Goal: Information Seeking & Learning: Learn about a topic

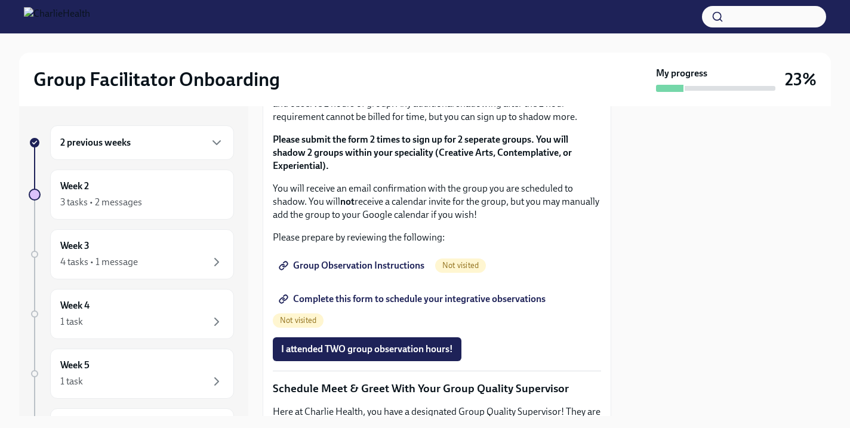
scroll to position [742, 0]
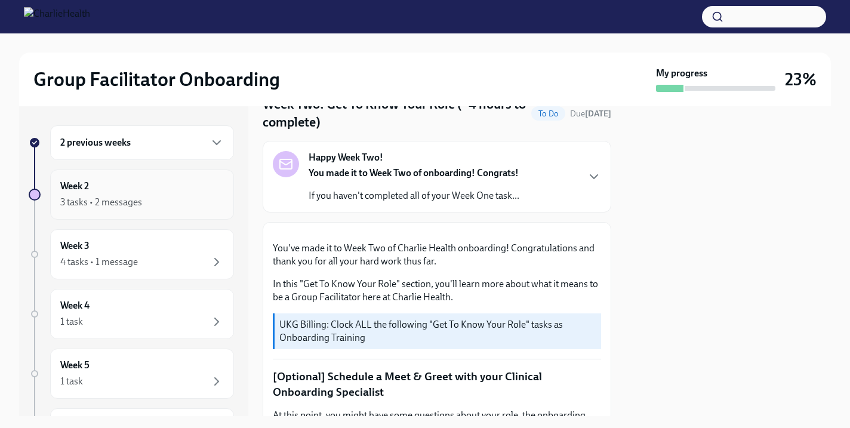
scroll to position [65, 0]
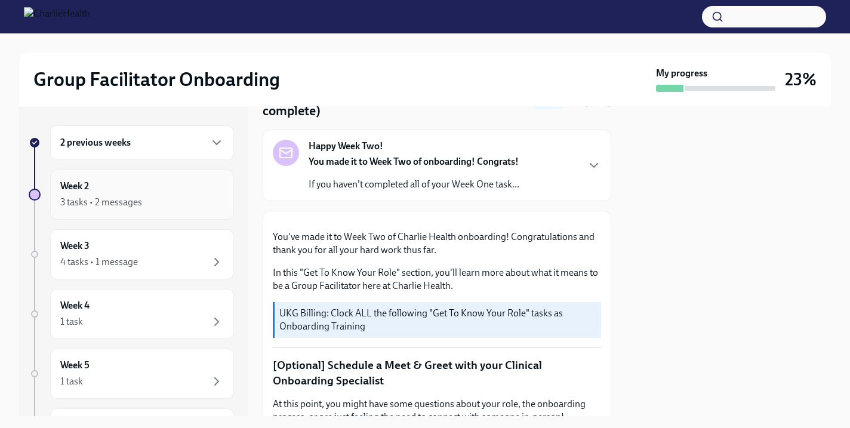
click at [127, 204] on div "3 tasks • 2 messages" at bounding box center [101, 202] width 82 height 13
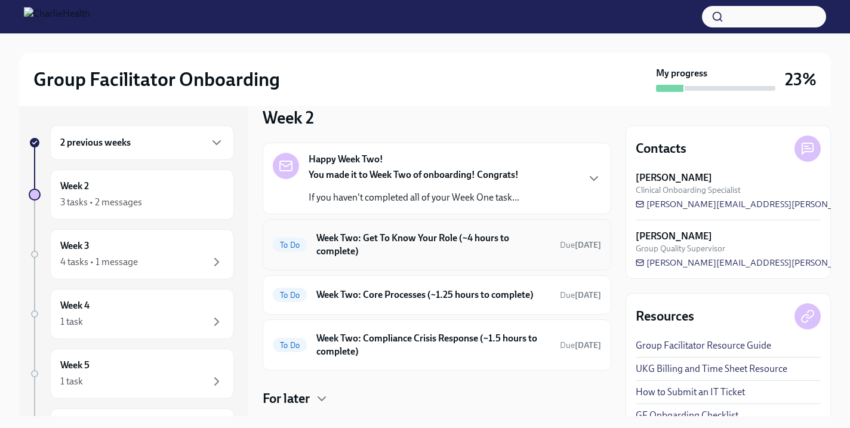
scroll to position [48, 0]
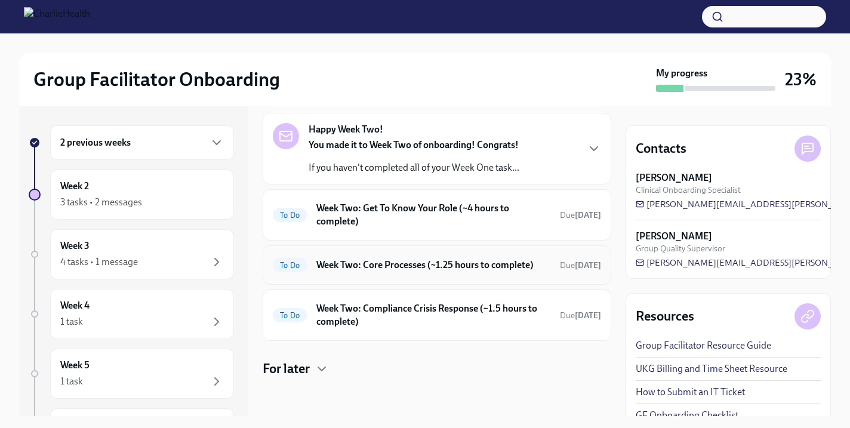
click at [423, 270] on h6 "Week Two: Core Processes (~1.25 hours to complete)" at bounding box center [433, 265] width 234 height 13
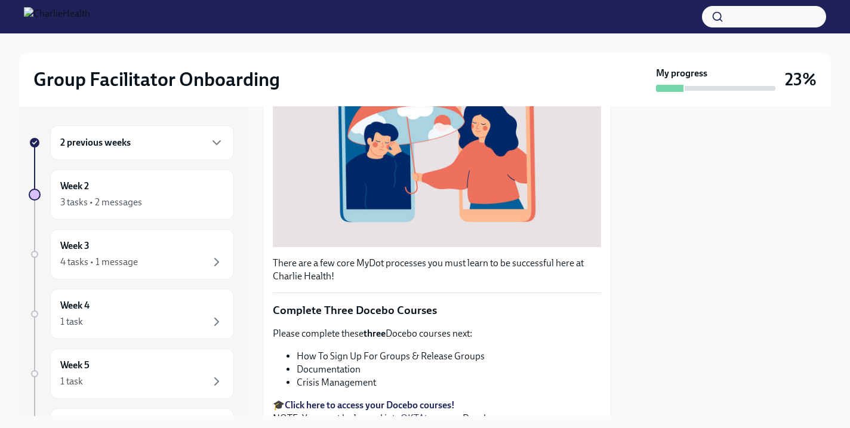
scroll to position [121, 0]
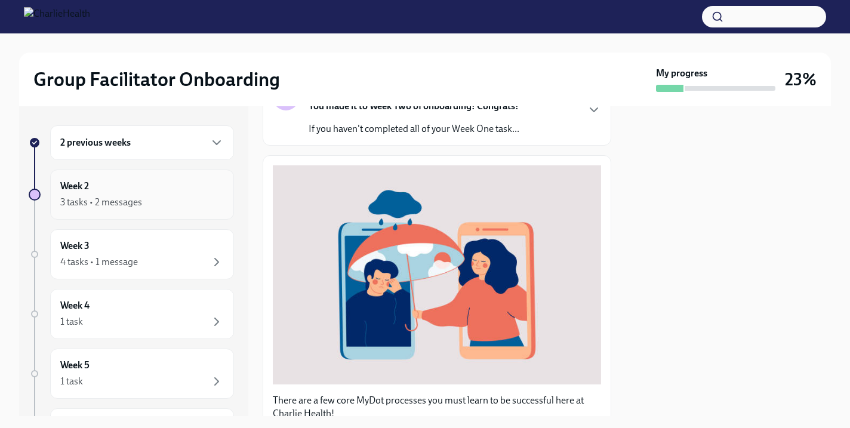
click at [111, 205] on div "3 tasks • 2 messages" at bounding box center [101, 202] width 82 height 13
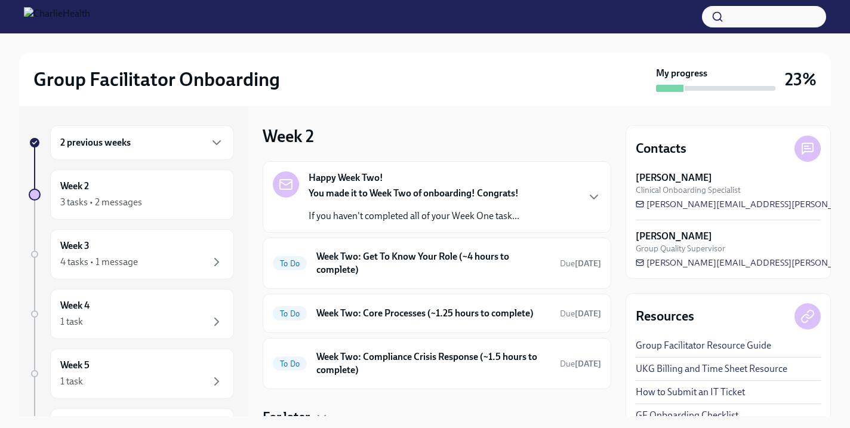
click at [194, 151] on div "2 previous weeks" at bounding box center [142, 142] width 184 height 35
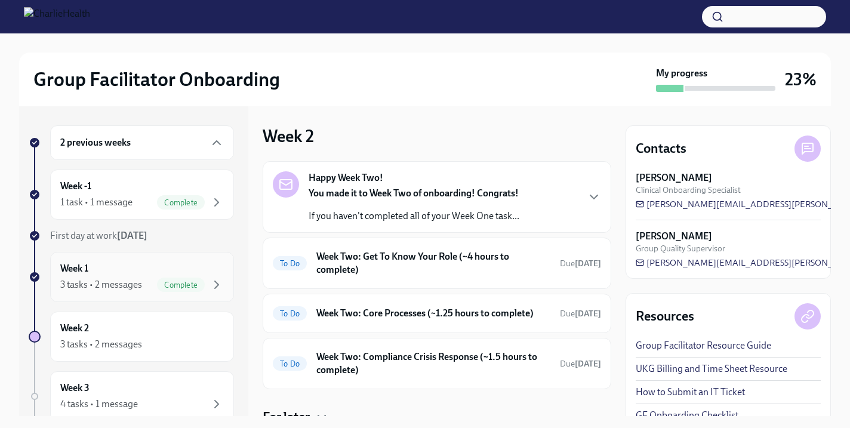
click at [126, 277] on div "Week 1 3 tasks • 2 messages Complete" at bounding box center [142, 277] width 164 height 30
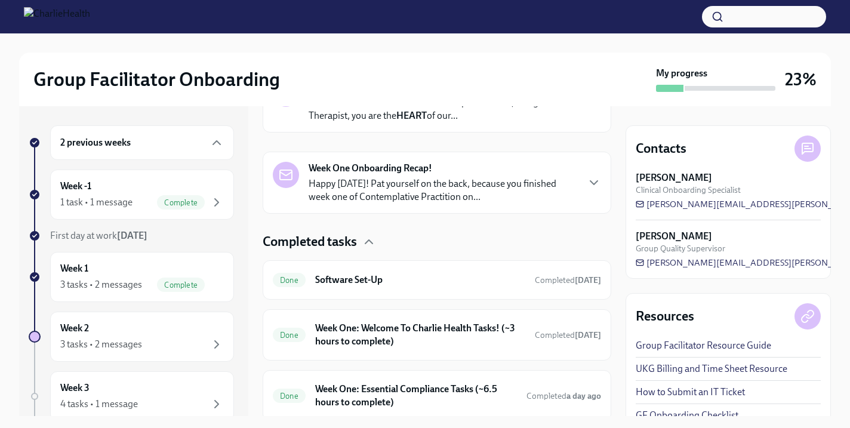
scroll to position [276, 0]
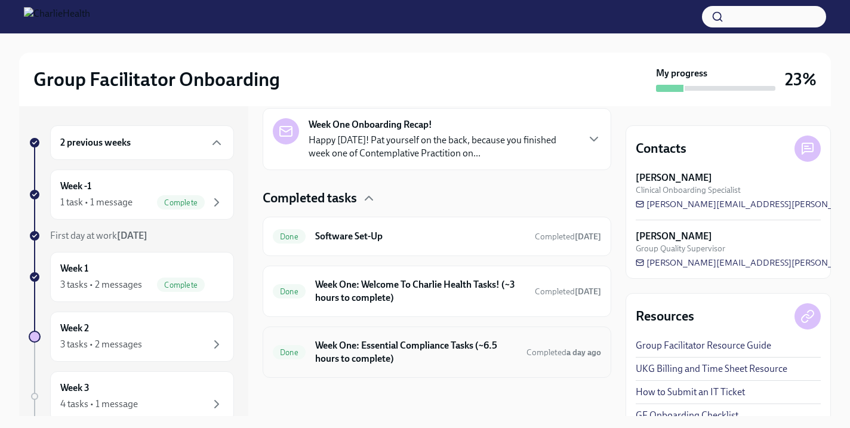
click at [415, 346] on h6 "Week One: Essential Compliance Tasks (~6.5 hours to complete)" at bounding box center [416, 352] width 202 height 26
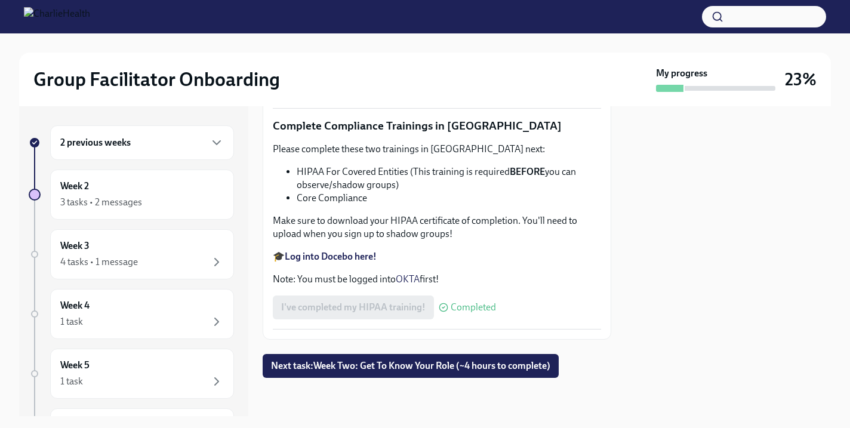
scroll to position [2877, 0]
click at [134, 193] on div "Week 2 3 tasks • 2 messages" at bounding box center [142, 195] width 164 height 30
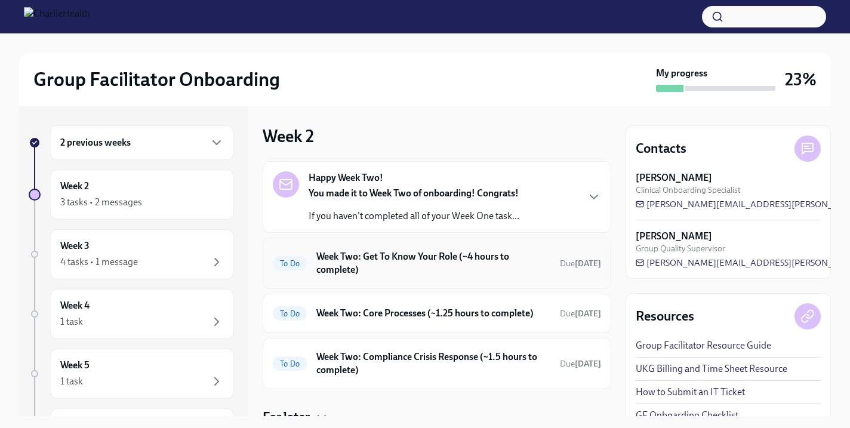
click at [404, 260] on h6 "Week Two: Get To Know Your Role (~4 hours to complete)" at bounding box center [433, 263] width 234 height 26
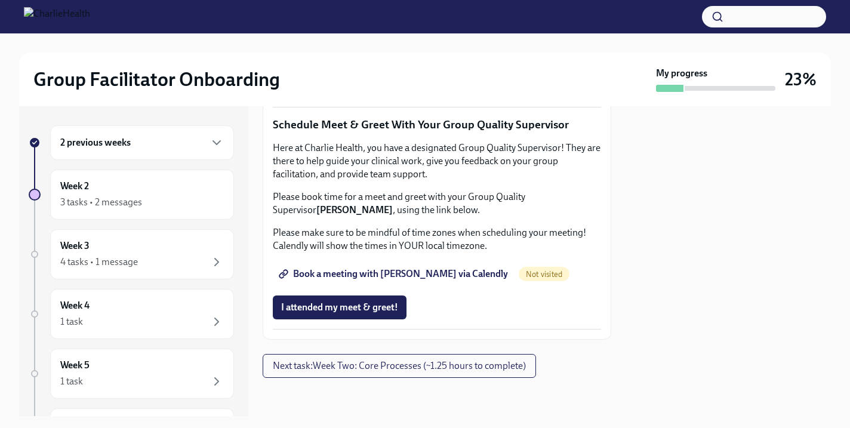
scroll to position [926, 0]
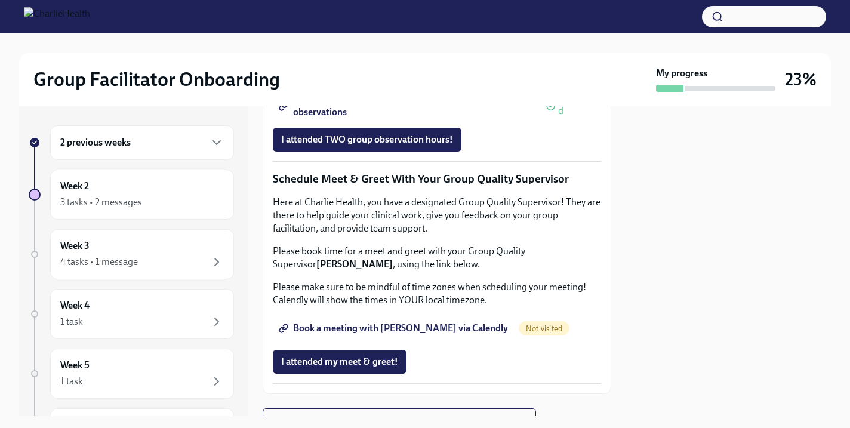
click at [612, 322] on div "2 previous weeks Week 2 3 tasks • 2 messages Week 3 4 tasks • 1 message Week 4 …" at bounding box center [425, 261] width 812 height 310
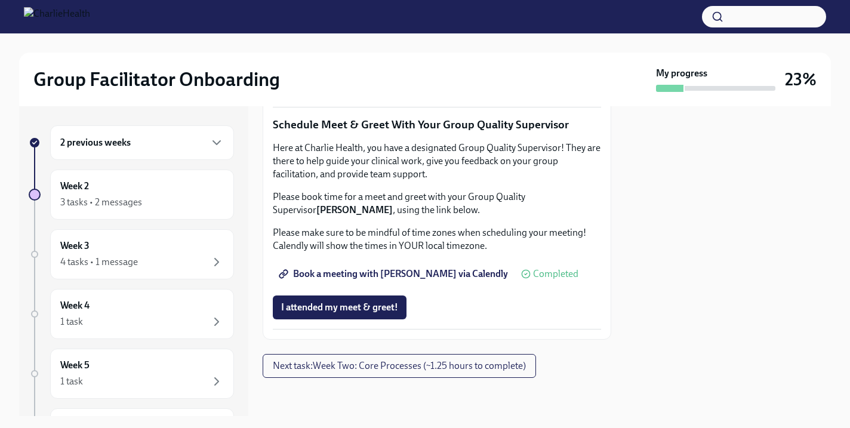
scroll to position [1240, 0]
click at [363, 373] on button "Next task : Week Two: Core Processes (~1.25 hours to complete)" at bounding box center [399, 366] width 273 height 24
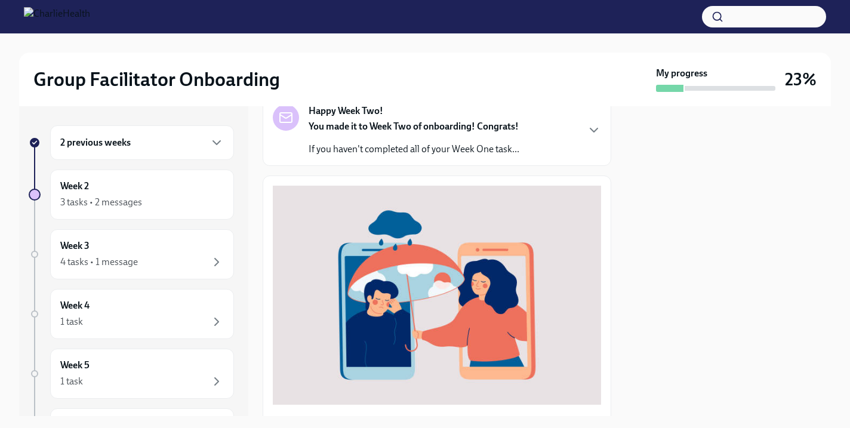
scroll to position [61, 0]
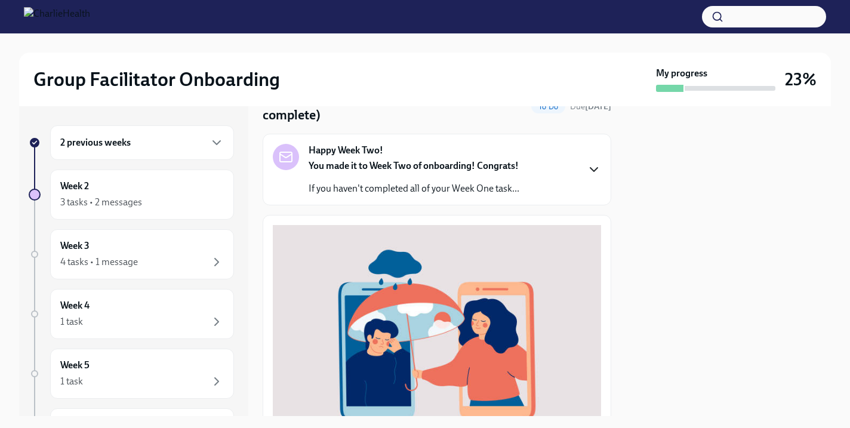
click at [588, 168] on icon "button" at bounding box center [594, 169] width 14 height 14
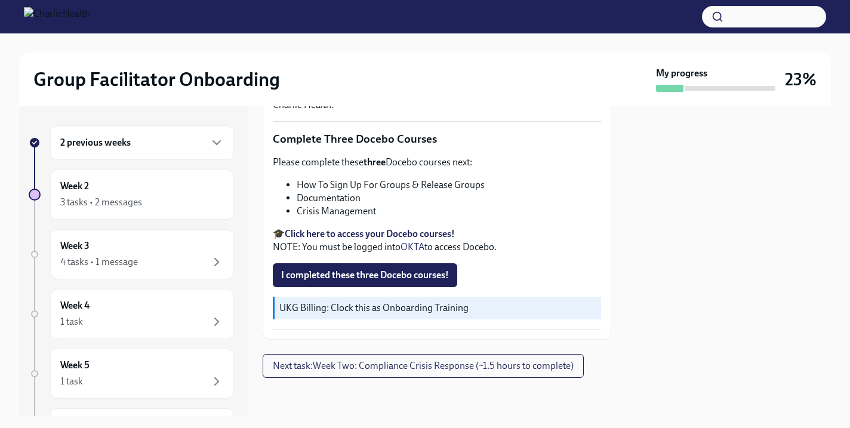
scroll to position [791, 0]
